Goal: Submit feedback/report problem: Submit feedback/report problem

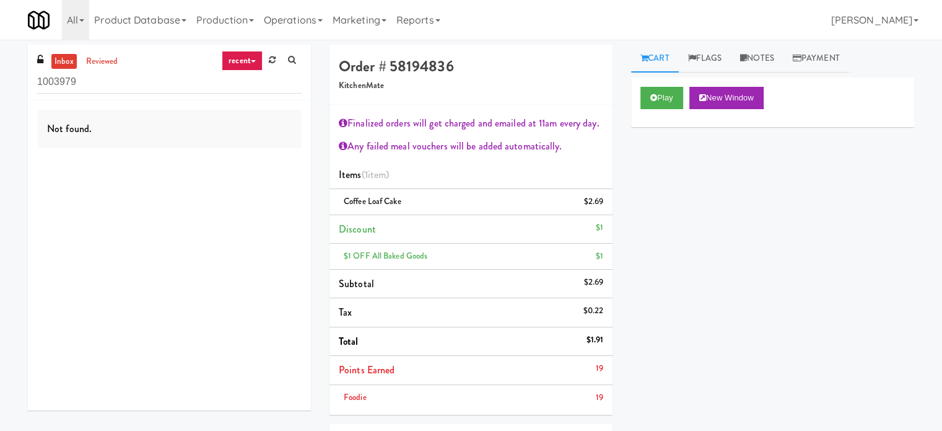
click at [229, 55] on link "recent" at bounding box center [242, 61] width 41 height 20
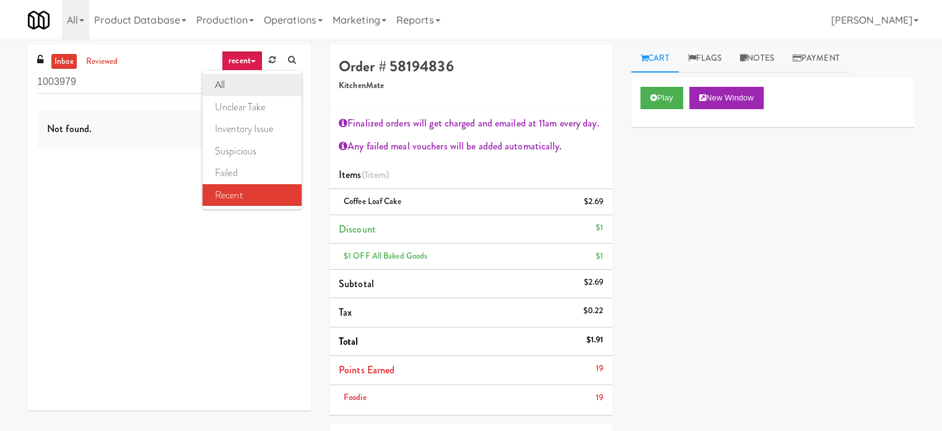
click at [240, 94] on link "all" at bounding box center [252, 85] width 99 height 22
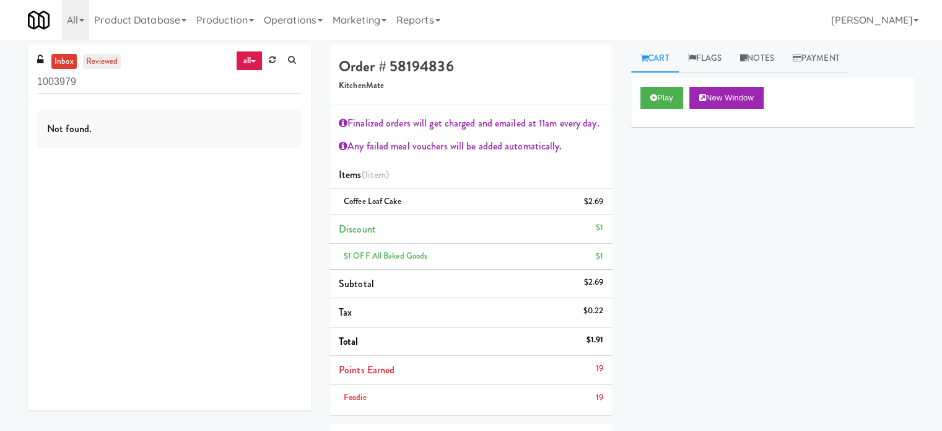
click at [103, 57] on link "reviewed" at bounding box center [102, 61] width 38 height 15
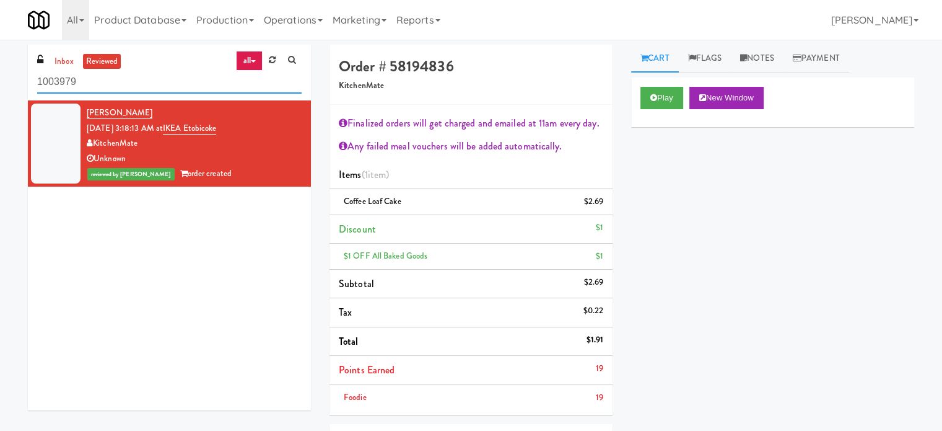
click at [153, 85] on input "1003979" at bounding box center [169, 82] width 265 height 23
click at [156, 84] on input "1003979" at bounding box center [169, 82] width 265 height 23
click at [665, 94] on button "Play" at bounding box center [662, 98] width 43 height 22
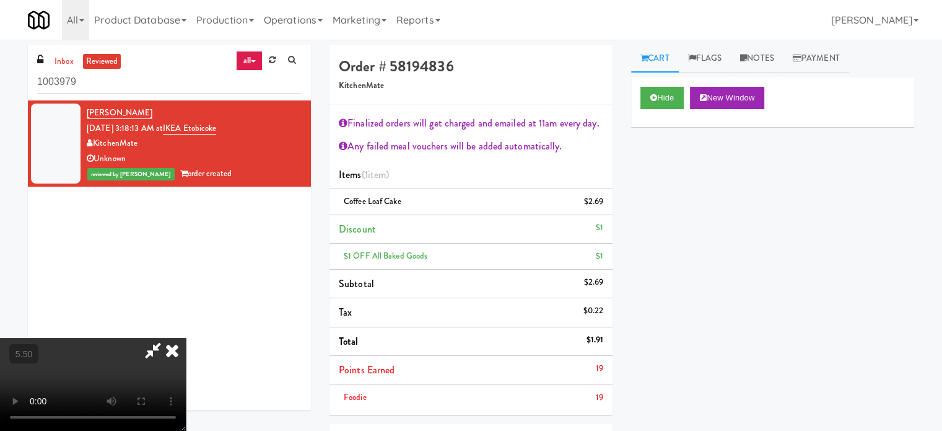
click at [186, 338] on video at bounding box center [93, 384] width 186 height 93
drag, startPoint x: 378, startPoint y: 279, endPoint x: 379, endPoint y: 270, distance: 9.4
click at [186, 338] on video at bounding box center [93, 384] width 186 height 93
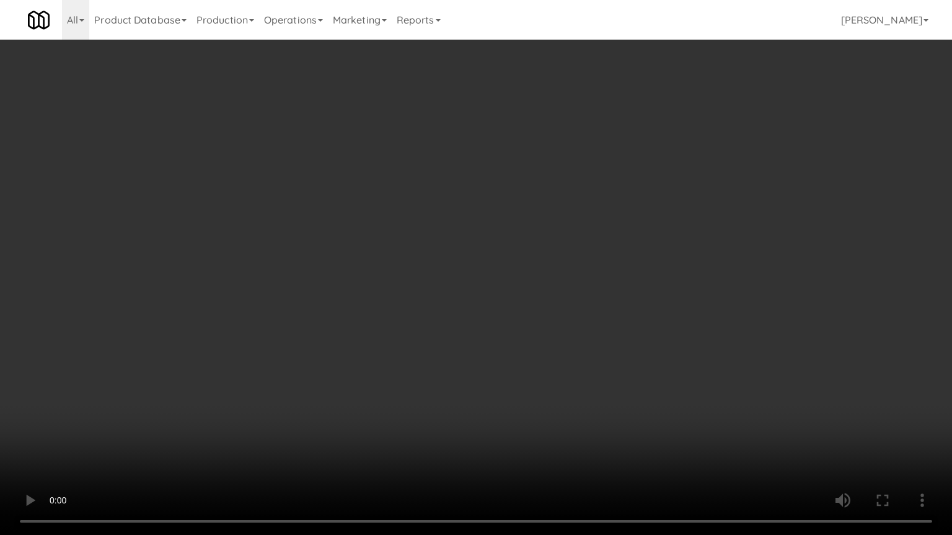
click at [454, 293] on video at bounding box center [476, 267] width 952 height 535
click at [454, 292] on video at bounding box center [476, 267] width 952 height 535
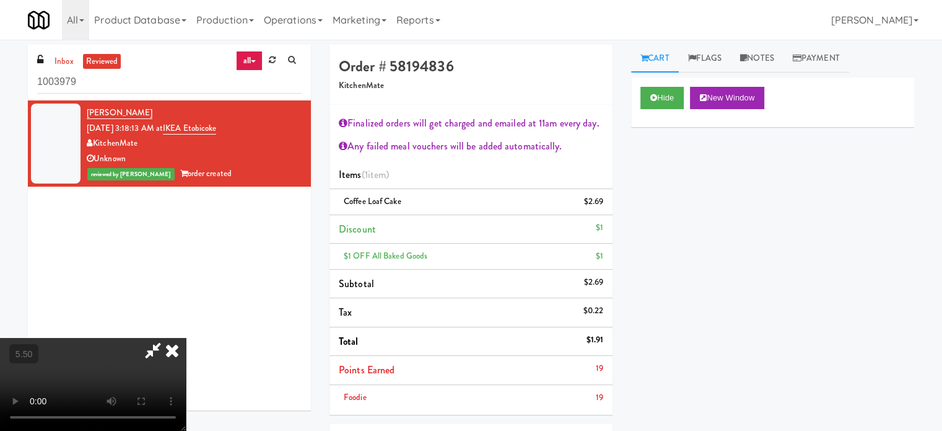
click at [186, 338] on video at bounding box center [93, 384] width 186 height 93
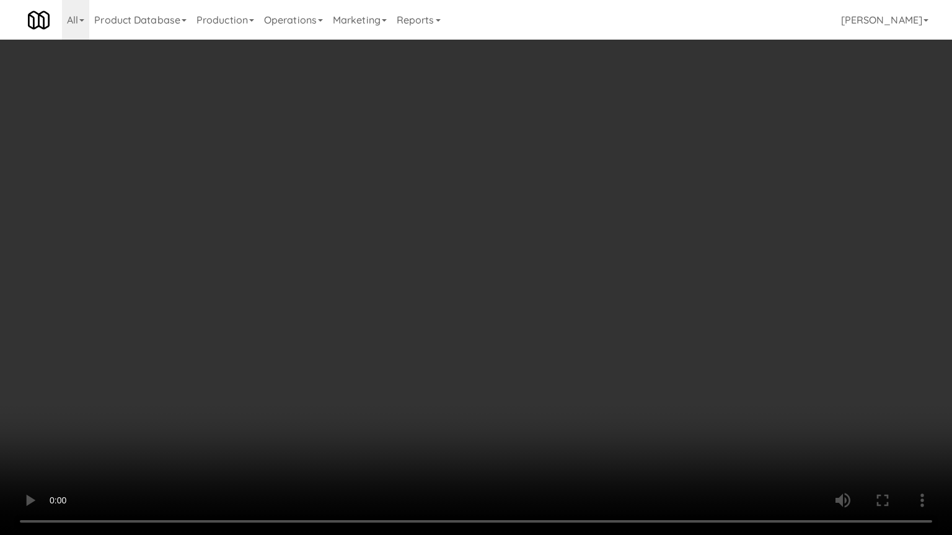
click at [521, 170] on video at bounding box center [476, 267] width 952 height 535
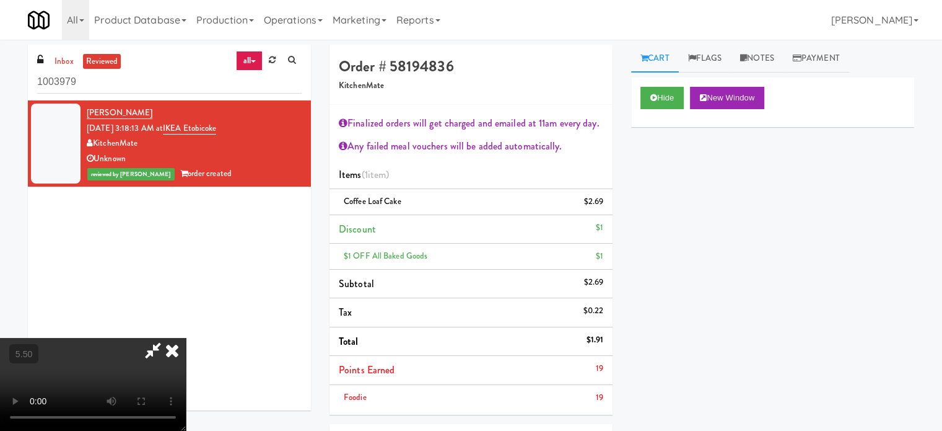
click at [186, 338] on icon at bounding box center [172, 350] width 27 height 25
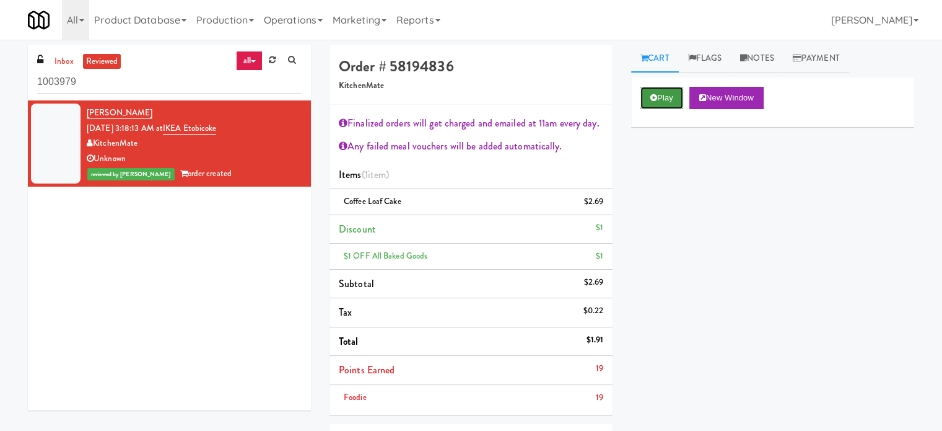
click at [661, 101] on button "Play" at bounding box center [662, 98] width 43 height 22
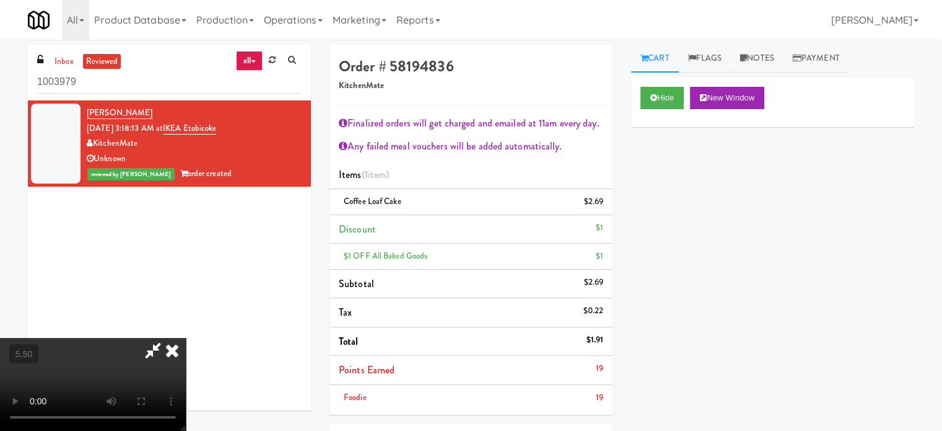
click at [186, 338] on video at bounding box center [93, 384] width 186 height 93
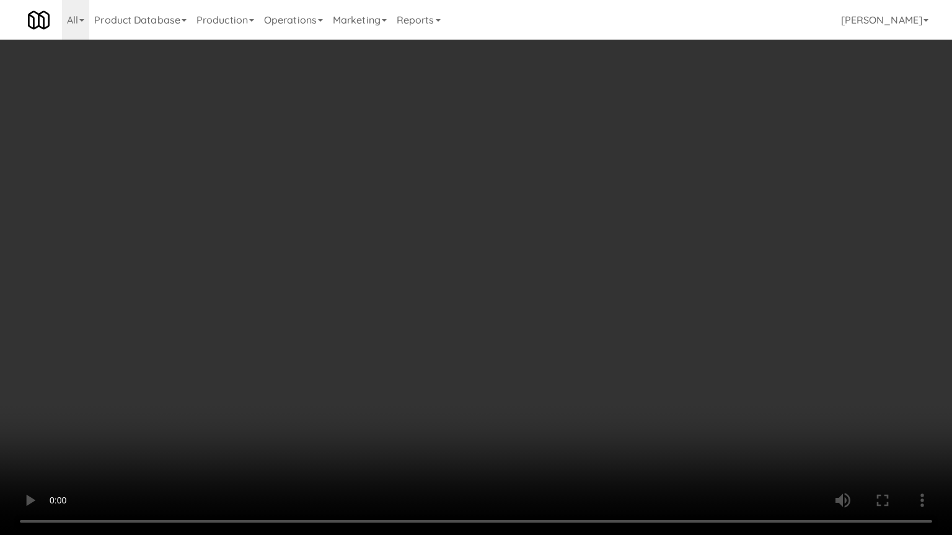
click at [392, 274] on video at bounding box center [476, 267] width 952 height 535
click at [395, 270] on video at bounding box center [476, 267] width 952 height 535
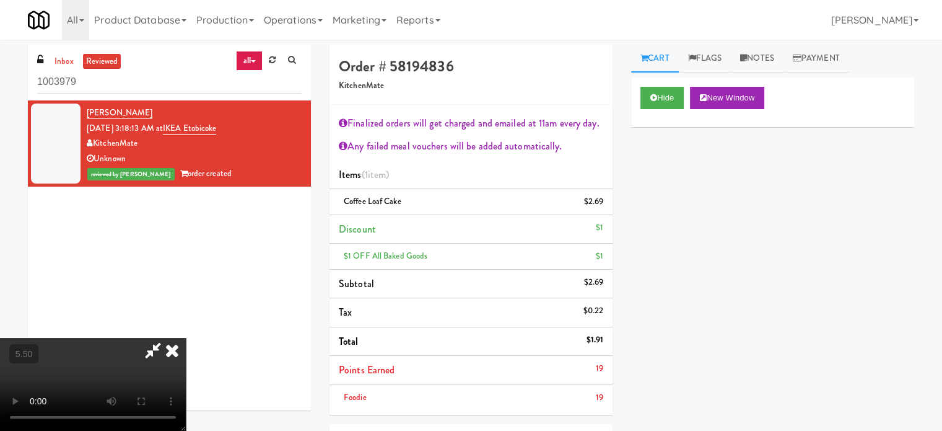
click at [186, 338] on icon at bounding box center [172, 350] width 27 height 25
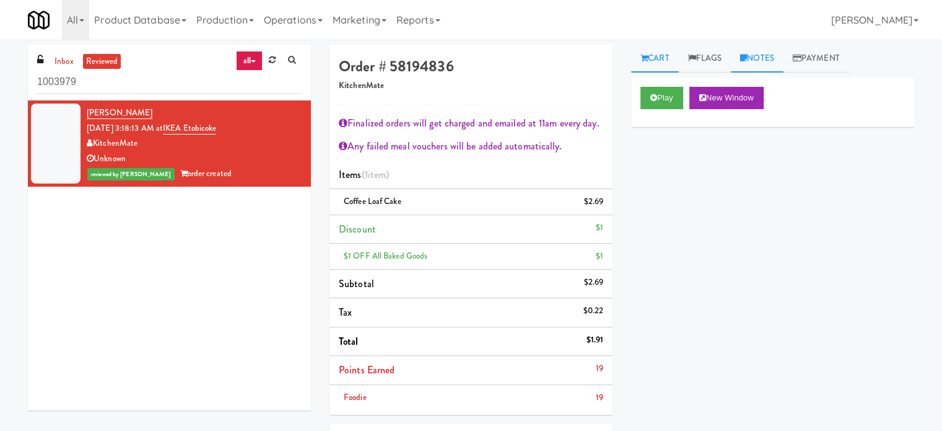
click at [774, 61] on link "Notes" at bounding box center [757, 59] width 53 height 28
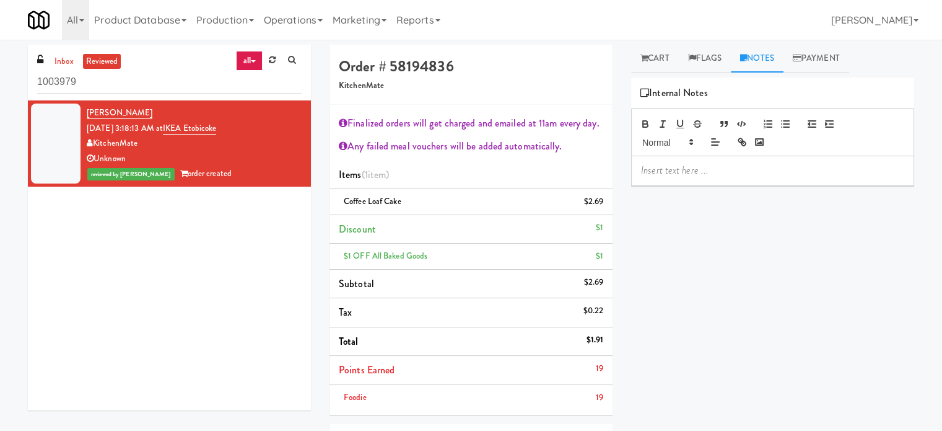
click at [657, 178] on div at bounding box center [773, 170] width 282 height 28
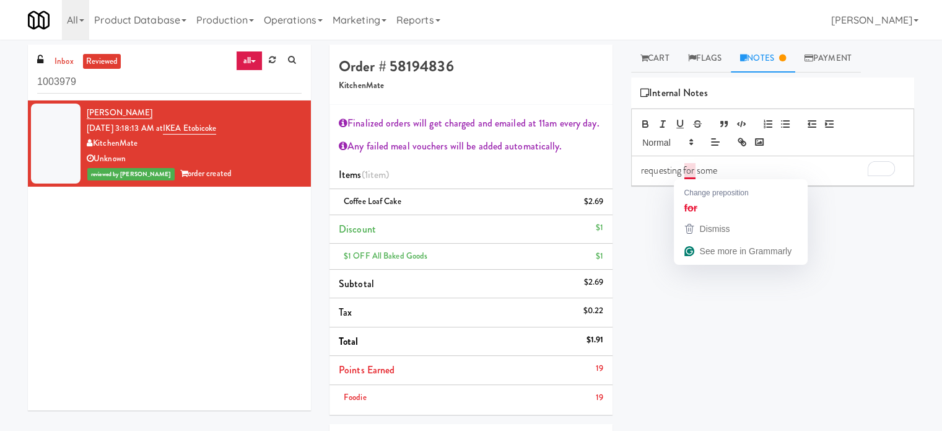
click at [729, 171] on p "requesting for some" at bounding box center [772, 171] width 263 height 14
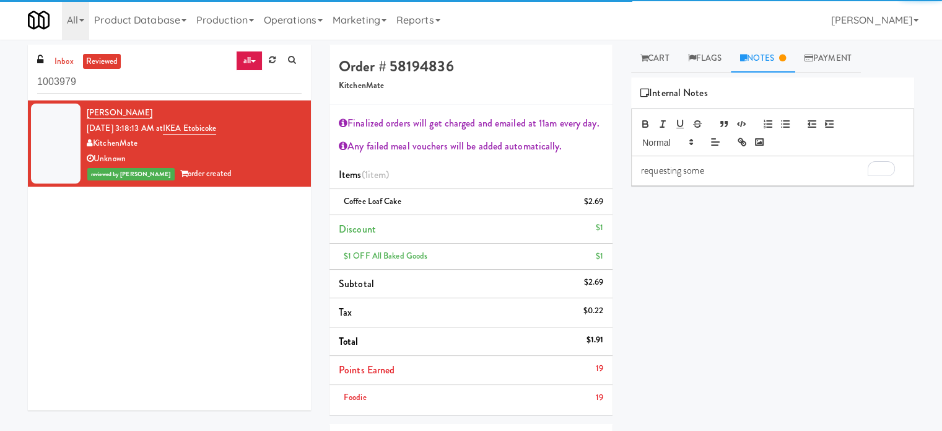
click at [714, 172] on p "requesting some" at bounding box center [772, 171] width 263 height 14
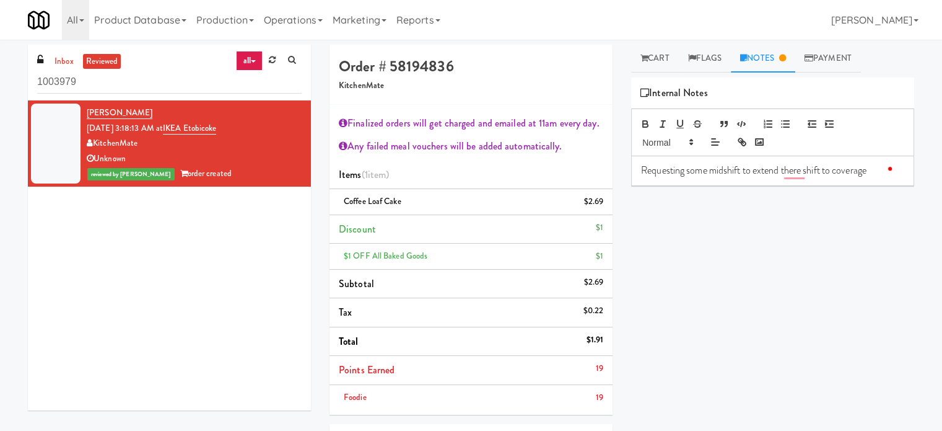
click at [742, 168] on p "Requesting some midshift to extend there shift to coverage" at bounding box center [772, 171] width 263 height 14
click at [875, 169] on p "Requesting some midshift to extend their shift to coverage" at bounding box center [772, 171] width 263 height 14
click at [873, 180] on div "Rewrite with Grammarly" at bounding box center [871, 182] width 14 height 14
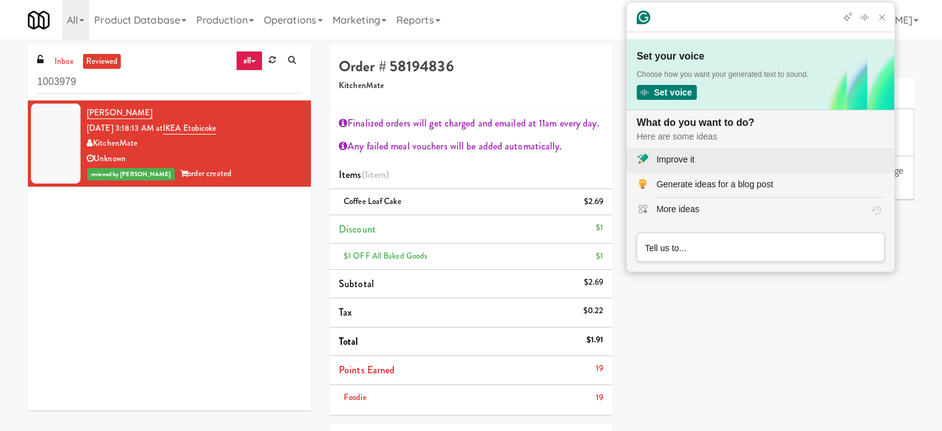
click at [670, 159] on div "Improve it" at bounding box center [676, 159] width 38 height 13
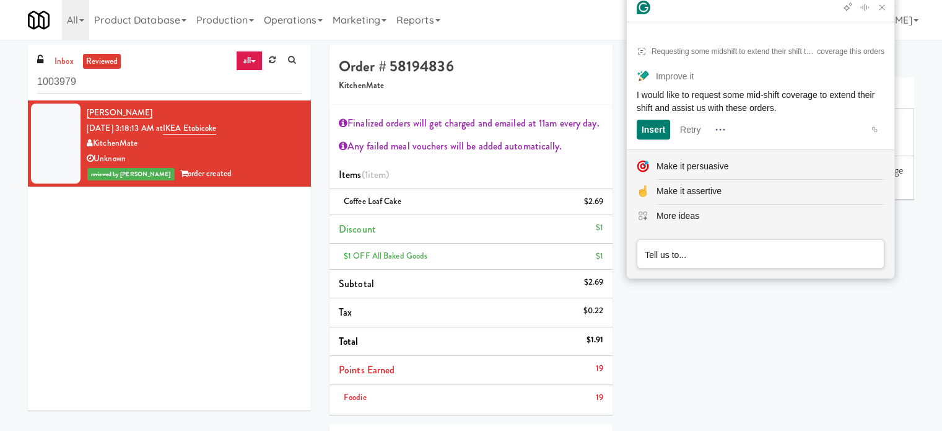
drag, startPoint x: 634, startPoint y: 94, endPoint x: 809, endPoint y: 108, distance: 174.7
click at [809, 108] on article "Requesting some midshift to extend their shift to help us to coverage this orde…" at bounding box center [761, 89] width 268 height 120
click at [746, 324] on div "Play New Window Primary Flag Clear Flag if unable to determine what was taken o…" at bounding box center [772, 309] width 283 height 465
drag, startPoint x: 840, startPoint y: 316, endPoint x: 855, endPoint y: 291, distance: 28.9
click at [840, 315] on div "Play New Window Primary Flag Clear Flag if unable to determine what was taken o…" at bounding box center [772, 309] width 283 height 465
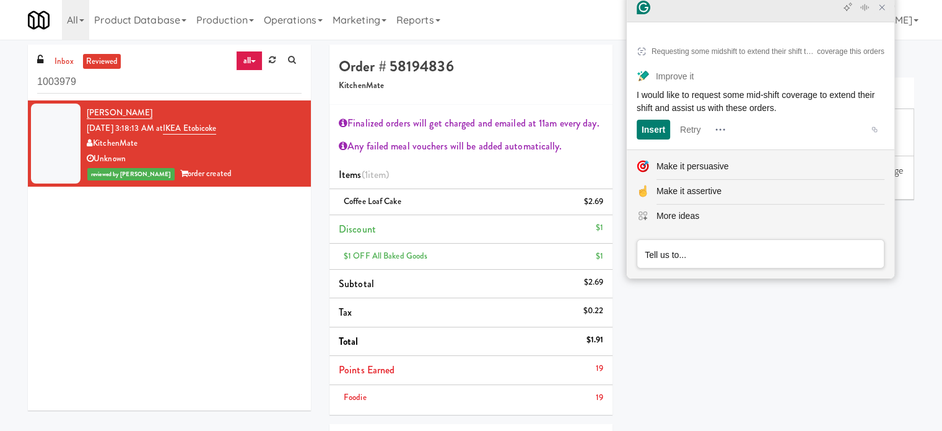
click at [887, 15] on icon "Close Grammarly Assistant" at bounding box center [882, 7] width 15 height 15
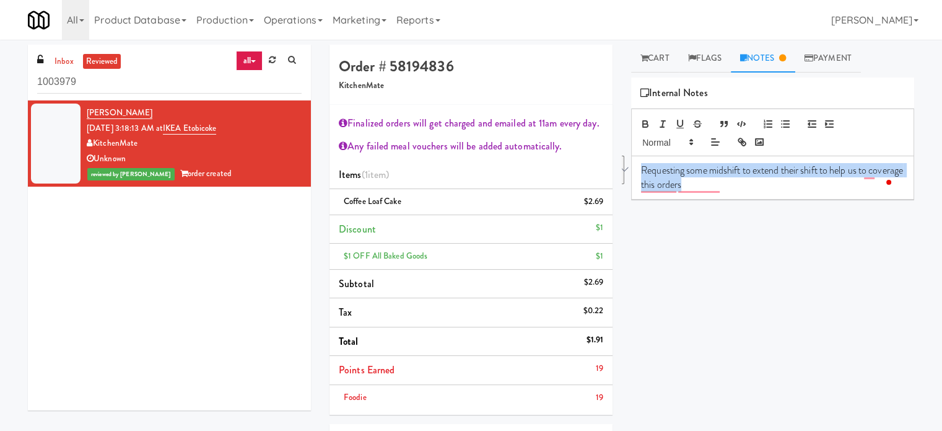
drag, startPoint x: 632, startPoint y: 168, endPoint x: 736, endPoint y: 194, distance: 107.3
click at [736, 194] on div "Requesting some midshift to extend their shift to help us to coverage this orde…" at bounding box center [773, 177] width 282 height 43
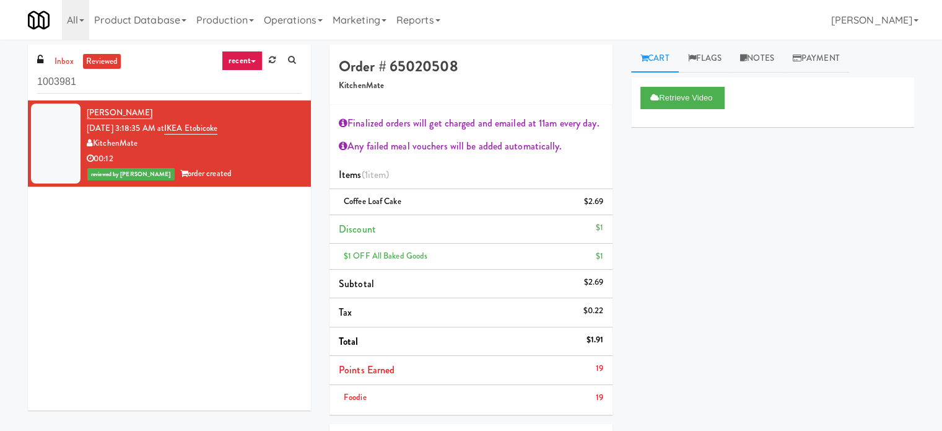
click at [240, 61] on link "recent" at bounding box center [242, 61] width 41 height 20
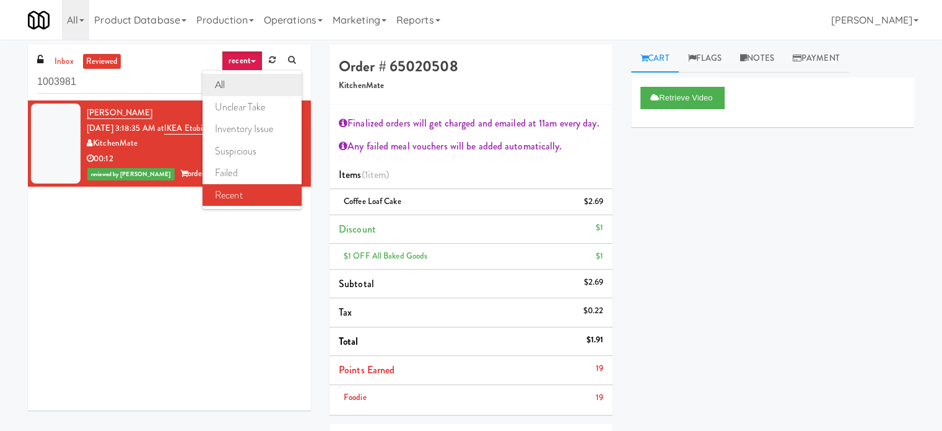
click at [241, 81] on link "all" at bounding box center [252, 85] width 99 height 22
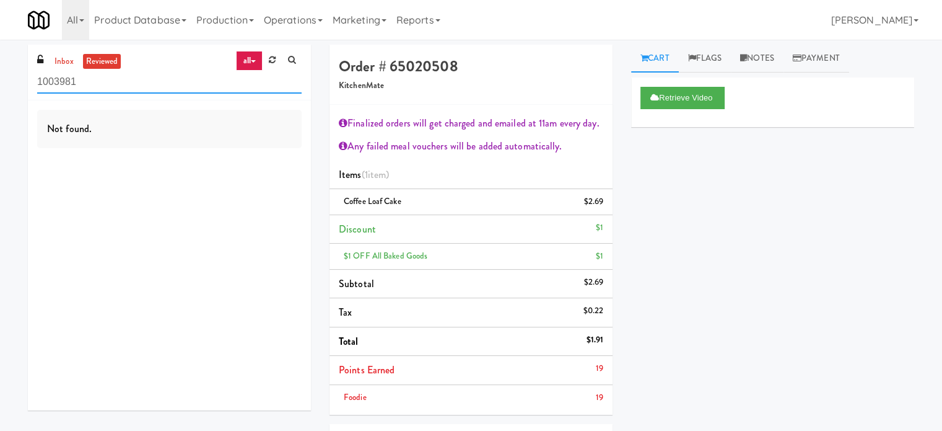
click at [208, 89] on input "1003981" at bounding box center [169, 82] width 265 height 23
click at [259, 111] on div "Not found." at bounding box center [169, 129] width 265 height 38
click at [259, 113] on div "Not found." at bounding box center [169, 129] width 265 height 38
click at [254, 64] on link "all" at bounding box center [249, 61] width 26 height 20
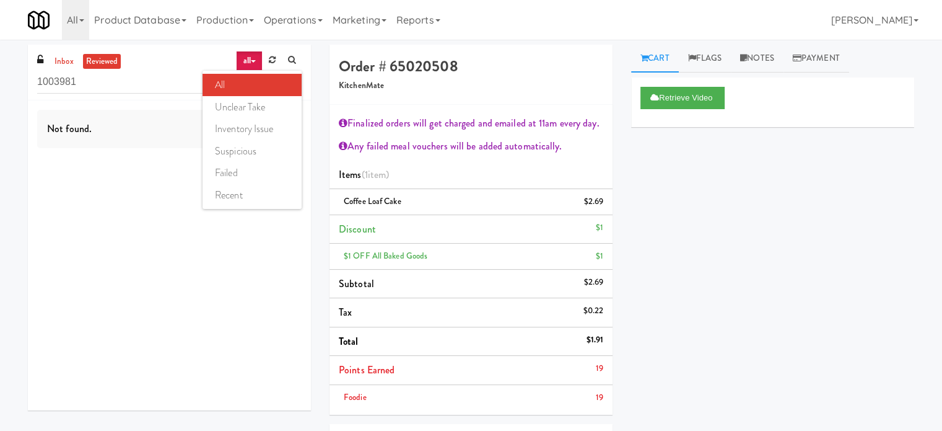
click at [245, 79] on link "all" at bounding box center [252, 85] width 99 height 22
click at [502, 216] on li "Discount $1" at bounding box center [471, 229] width 283 height 29
click at [512, 266] on li "$1 OFF All Baked Goods $1" at bounding box center [471, 256] width 283 height 26
click at [515, 266] on li "$1 OFF All Baked Goods $1" at bounding box center [471, 256] width 283 height 26
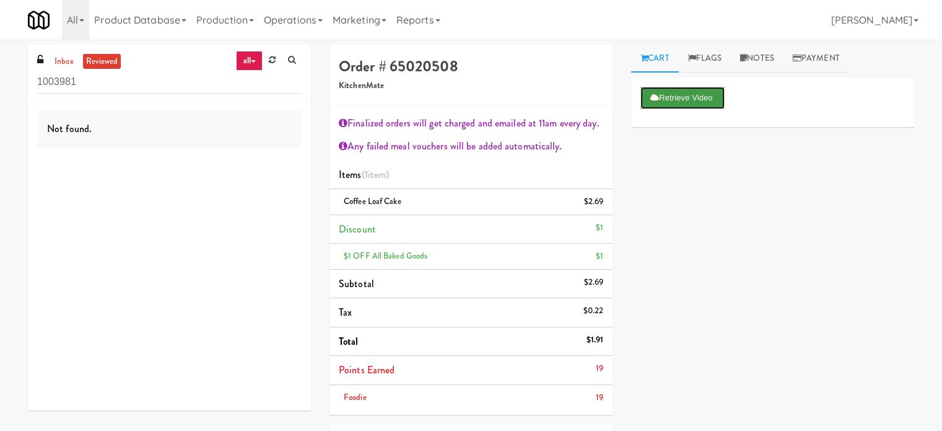
click at [699, 89] on button "Retrieve Video" at bounding box center [683, 98] width 84 height 22
click at [67, 61] on link "inbox" at bounding box center [63, 61] width 25 height 15
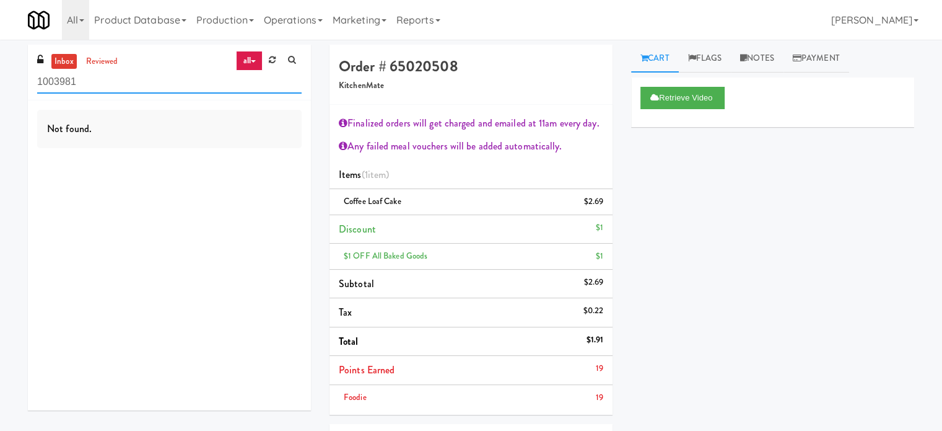
click at [151, 86] on input "1003981" at bounding box center [169, 82] width 265 height 23
type input "left"
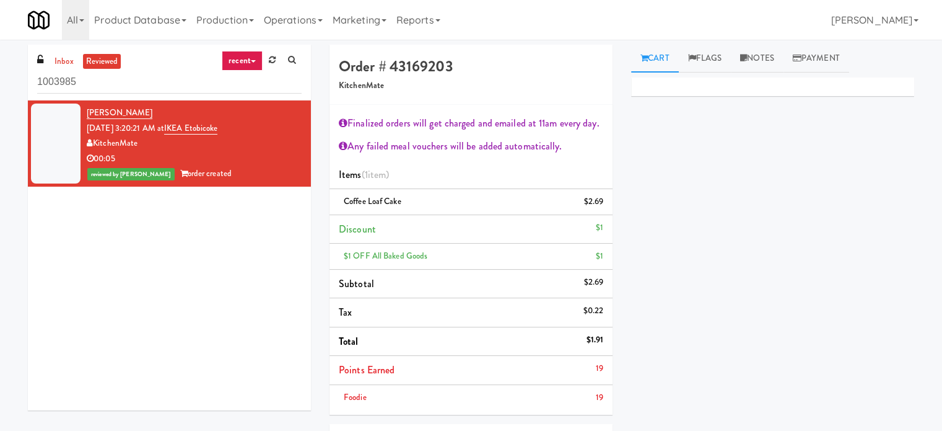
click at [240, 60] on link "recent" at bounding box center [242, 61] width 41 height 20
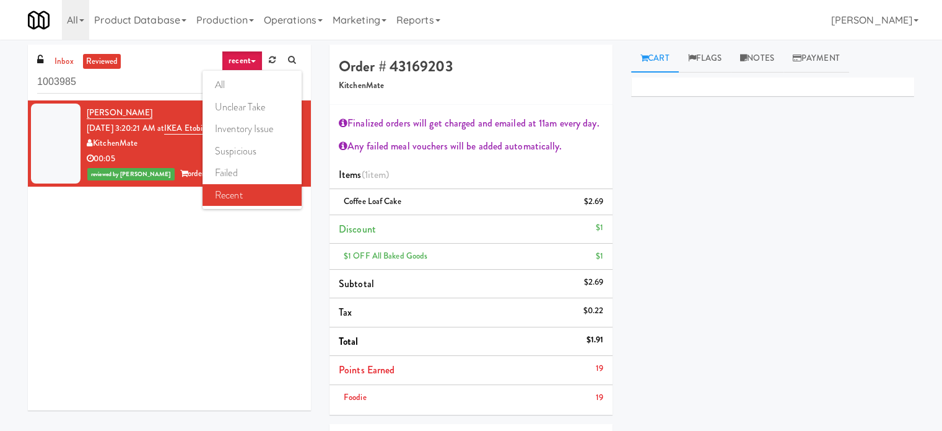
click at [243, 82] on link "all" at bounding box center [252, 85] width 99 height 22
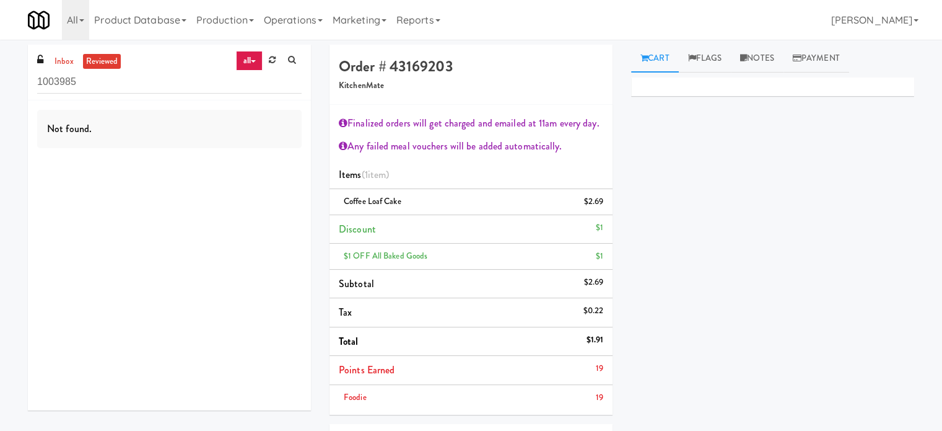
click at [252, 63] on icon at bounding box center [253, 61] width 5 height 2
click at [250, 88] on link "all" at bounding box center [252, 85] width 99 height 22
click at [104, 86] on input "1003985" at bounding box center [169, 82] width 265 height 23
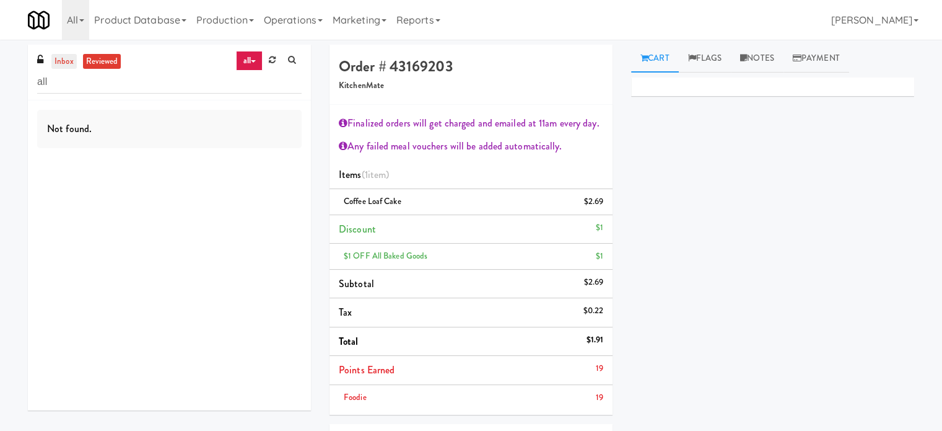
click at [64, 61] on link "inbox" at bounding box center [63, 61] width 25 height 15
click at [60, 63] on link "inbox" at bounding box center [63, 61] width 25 height 15
click at [84, 84] on input "all" at bounding box center [169, 82] width 265 height 23
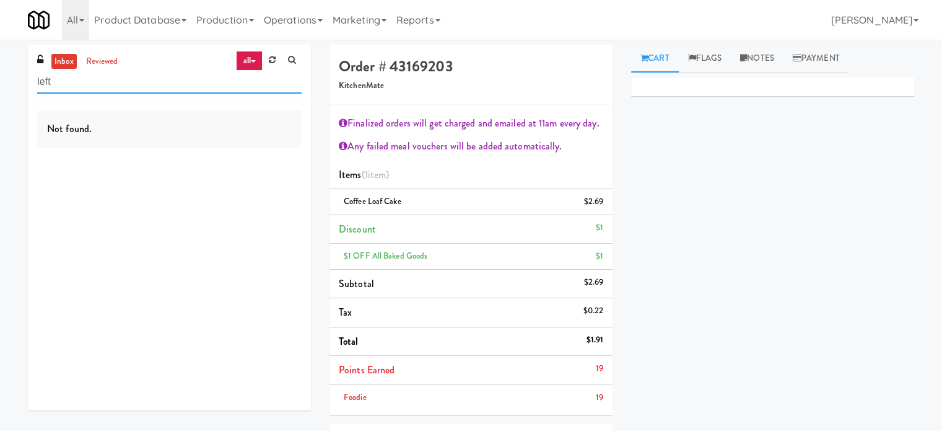
click at [107, 79] on input "left" at bounding box center [169, 82] width 265 height 23
type input "left"
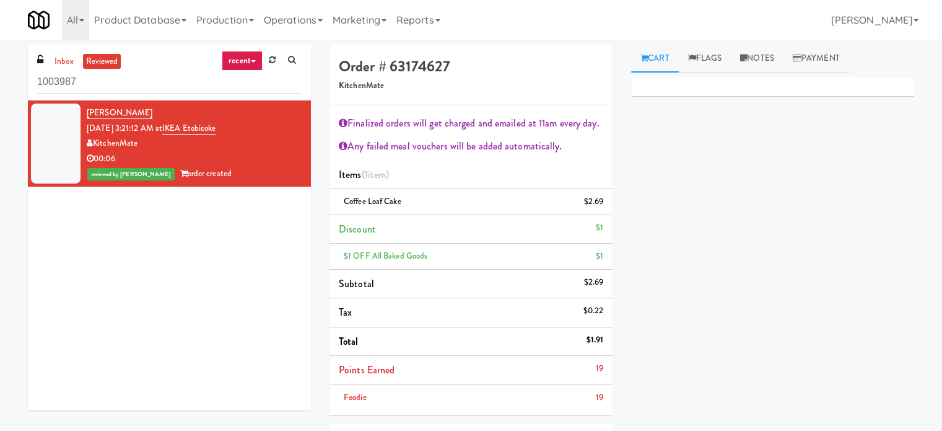
drag, startPoint x: 248, startPoint y: 61, endPoint x: 248, endPoint y: 70, distance: 8.7
click at [248, 63] on link "recent" at bounding box center [242, 61] width 41 height 20
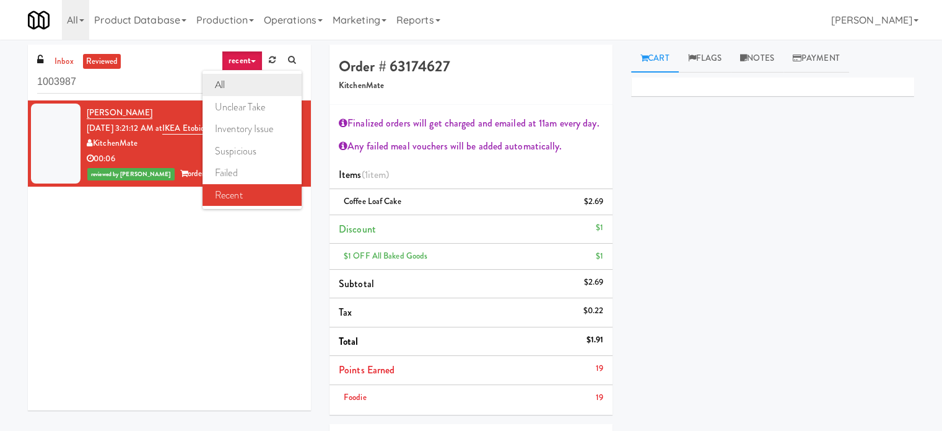
click at [248, 86] on link "all" at bounding box center [252, 85] width 99 height 22
